Goal: Obtain resource: Download file/media

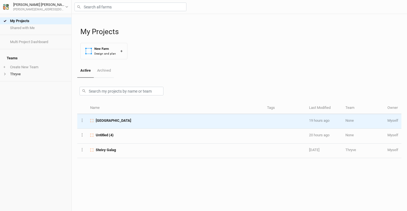
click at [129, 119] on div "[GEOGRAPHIC_DATA]" at bounding box center [175, 120] width 171 height 5
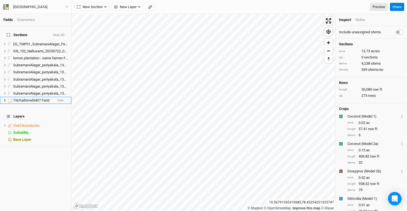
click at [32, 98] on span "TN/Kathirvel0407 Field" at bounding box center [31, 100] width 36 height 4
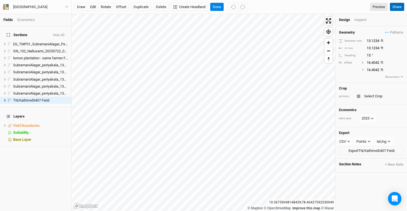
click at [398, 8] on button "Share" at bounding box center [397, 7] width 14 height 8
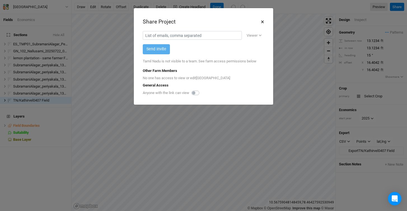
click at [264, 22] on button "×" at bounding box center [263, 22] width 4 height 10
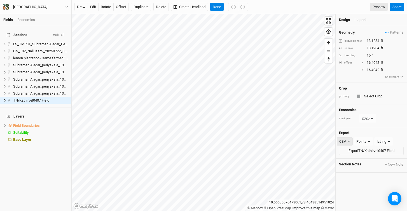
click at [348, 141] on icon "button" at bounding box center [349, 141] width 3 height 3
click at [350, 177] on span "PDF" at bounding box center [348, 178] width 8 height 6
click at [367, 148] on button "Export TN/Kathirvel0407 Field" at bounding box center [371, 151] width 65 height 8
